Goal: Find specific page/section: Find specific page/section

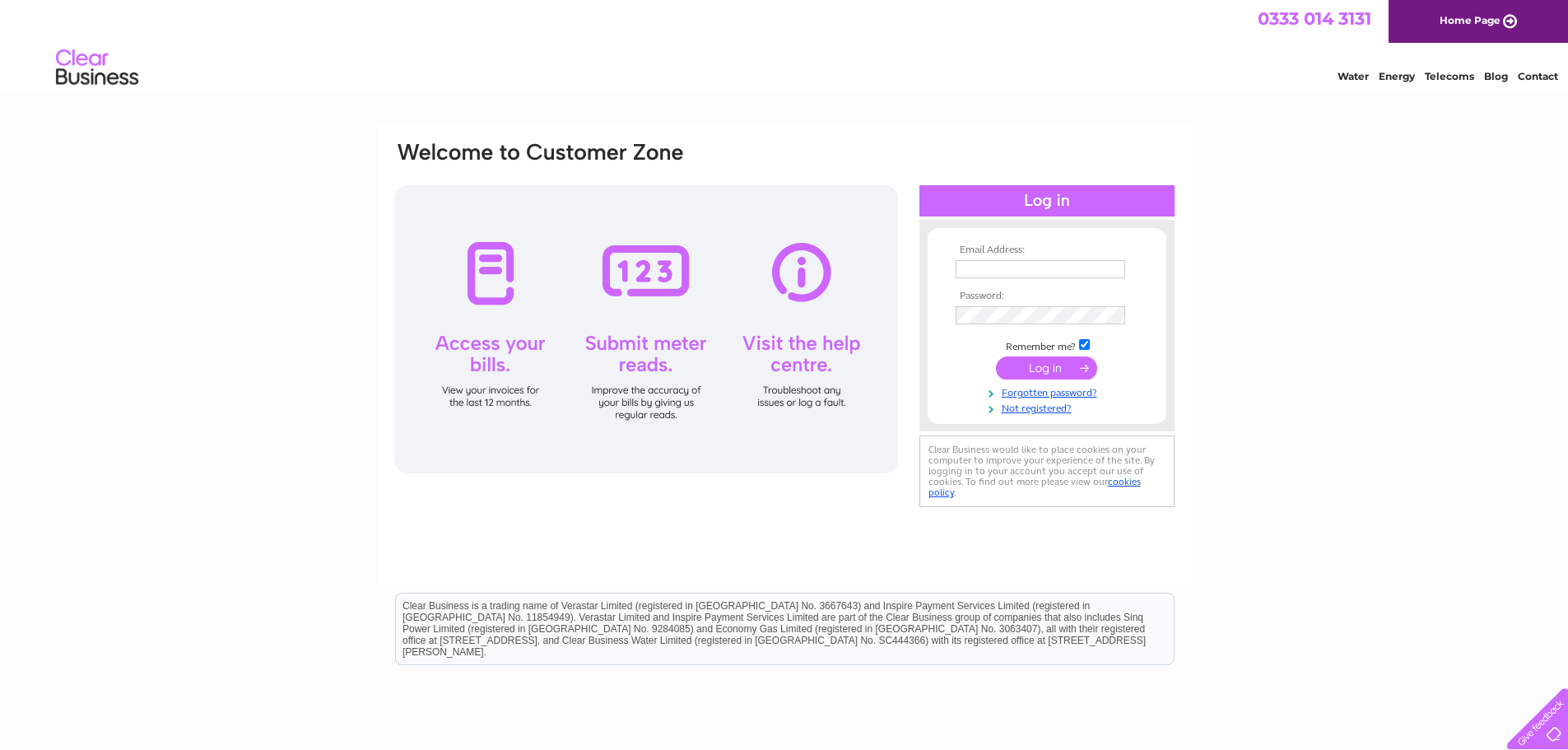
type input "dave@dsmni.co.uk"
click at [1038, 370] on input "submit" at bounding box center [1046, 368] width 101 height 23
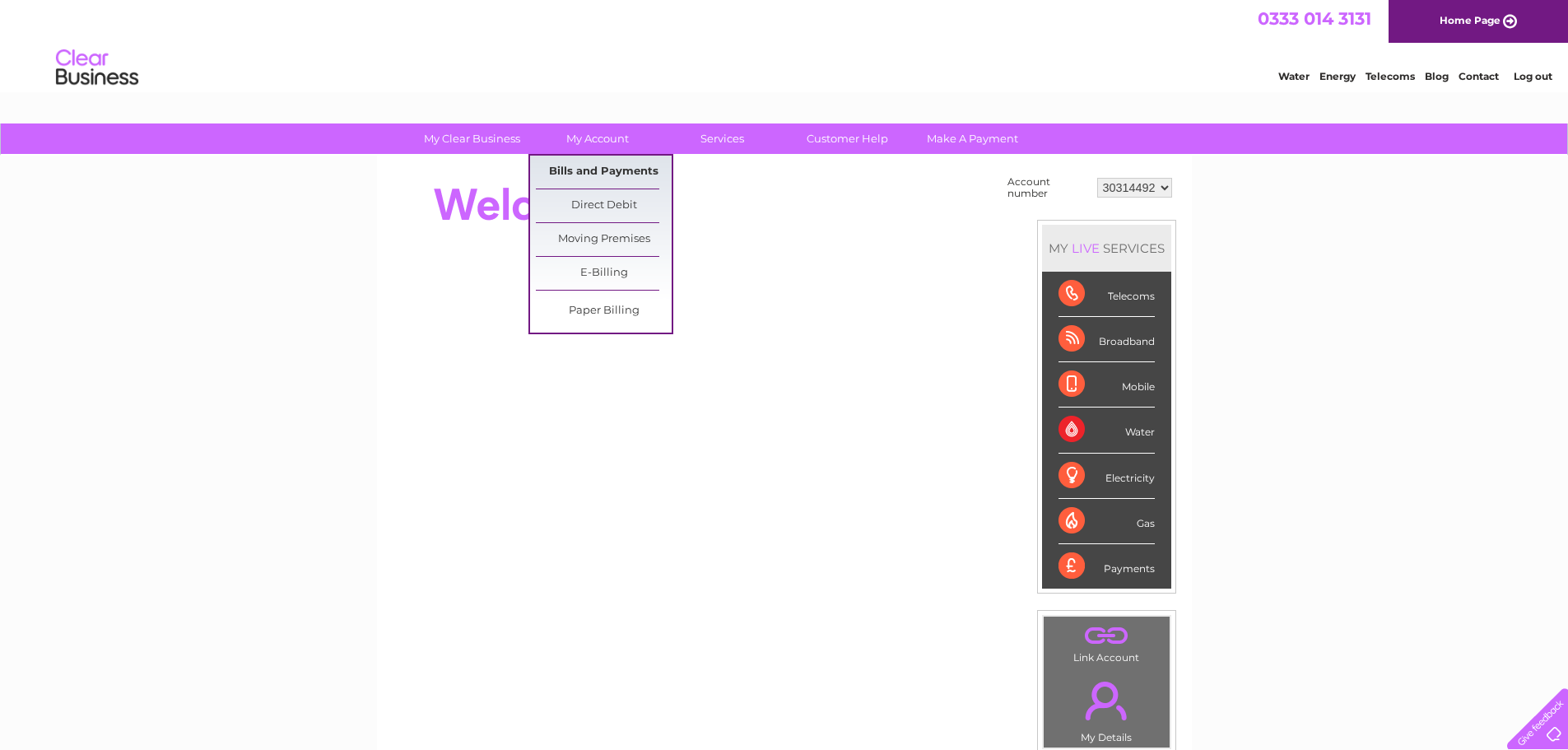
click at [591, 167] on link "Bills and Payments" at bounding box center [604, 171] width 135 height 33
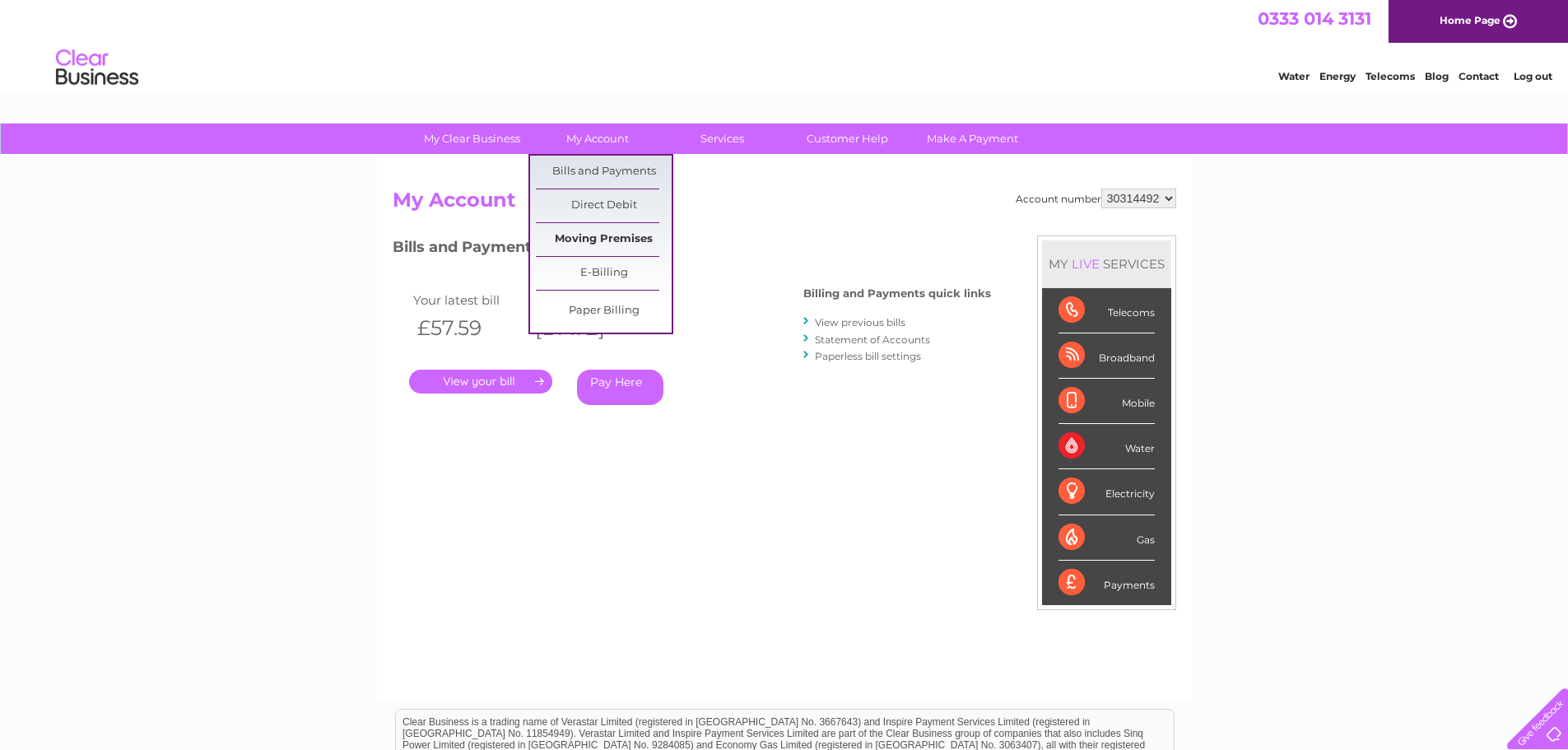
click at [577, 237] on link "Moving Premises" at bounding box center [604, 239] width 135 height 33
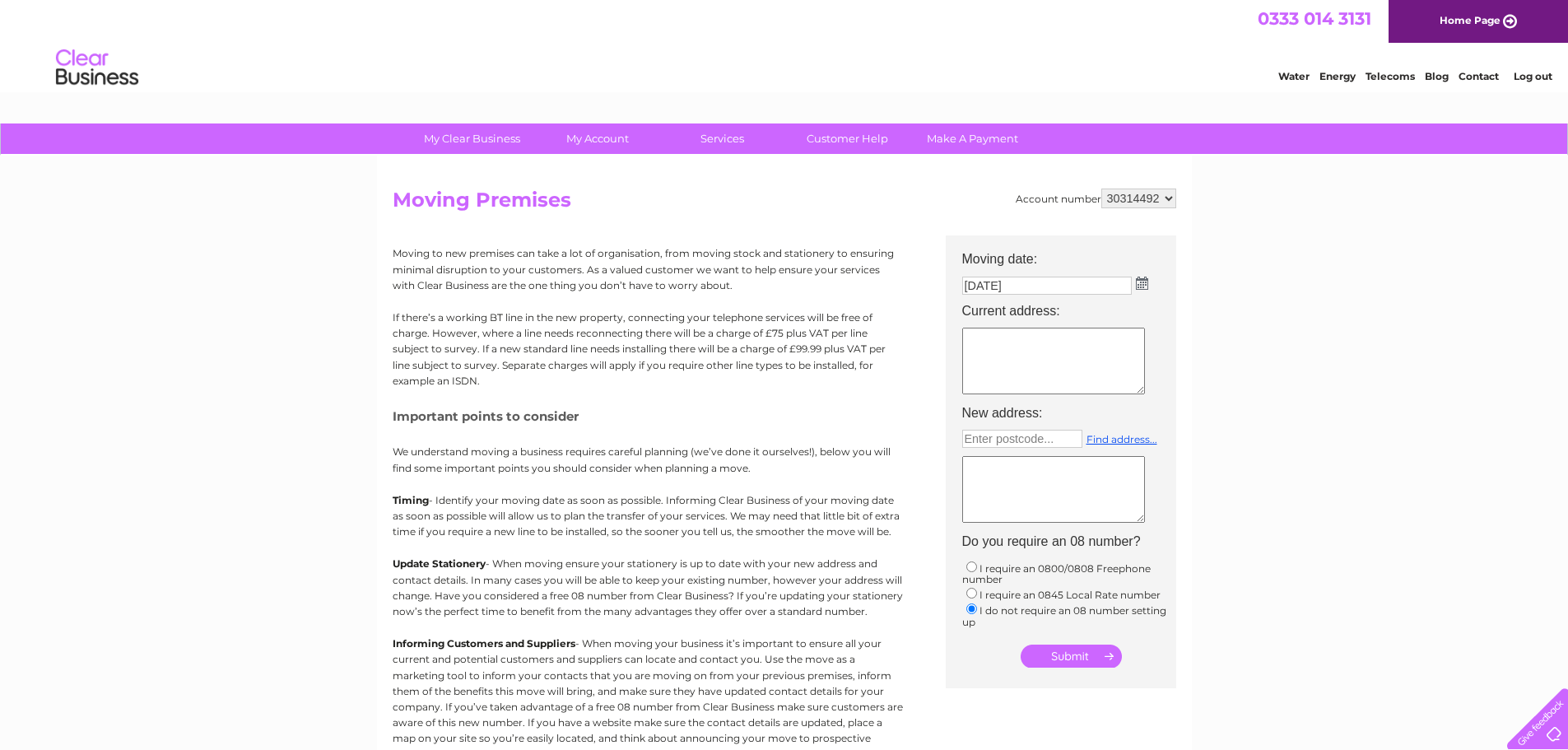
click at [1548, 721] on div at bounding box center [1535, 715] width 68 height 68
click at [1474, 76] on link "Contact" at bounding box center [1479, 76] width 40 height 13
